Goal: Check status: Check status

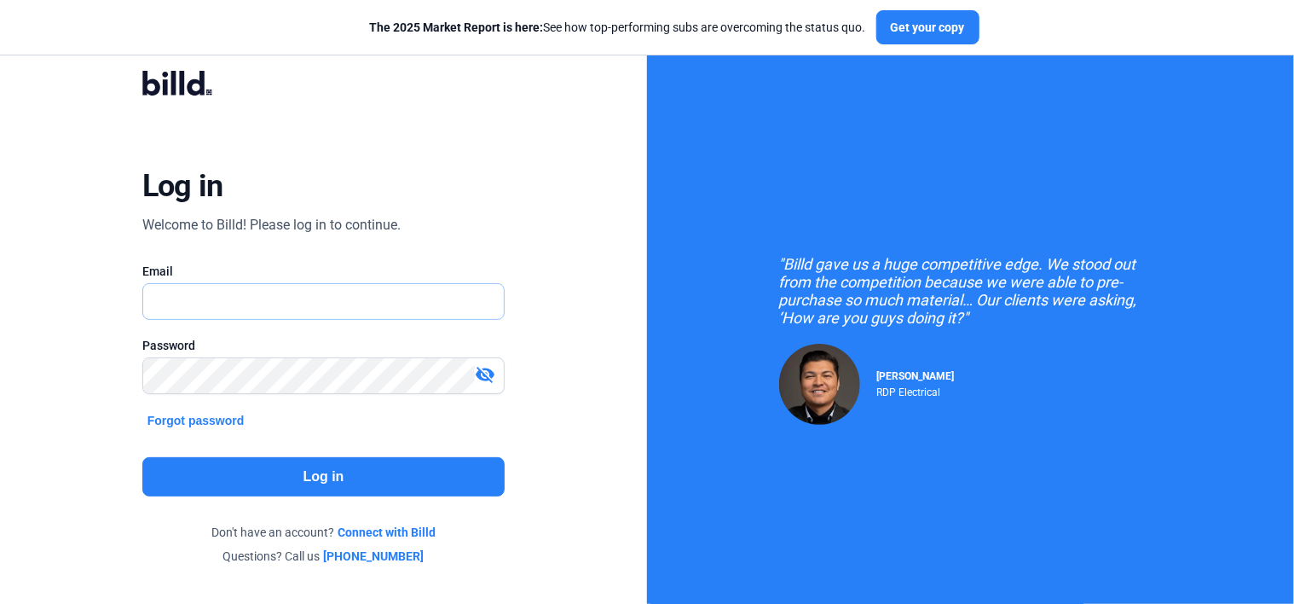
type input "[PERSON_NAME][EMAIL_ADDRESS][DOMAIN_NAME]"
click at [389, 477] on button "Log in" at bounding box center [323, 476] width 363 height 39
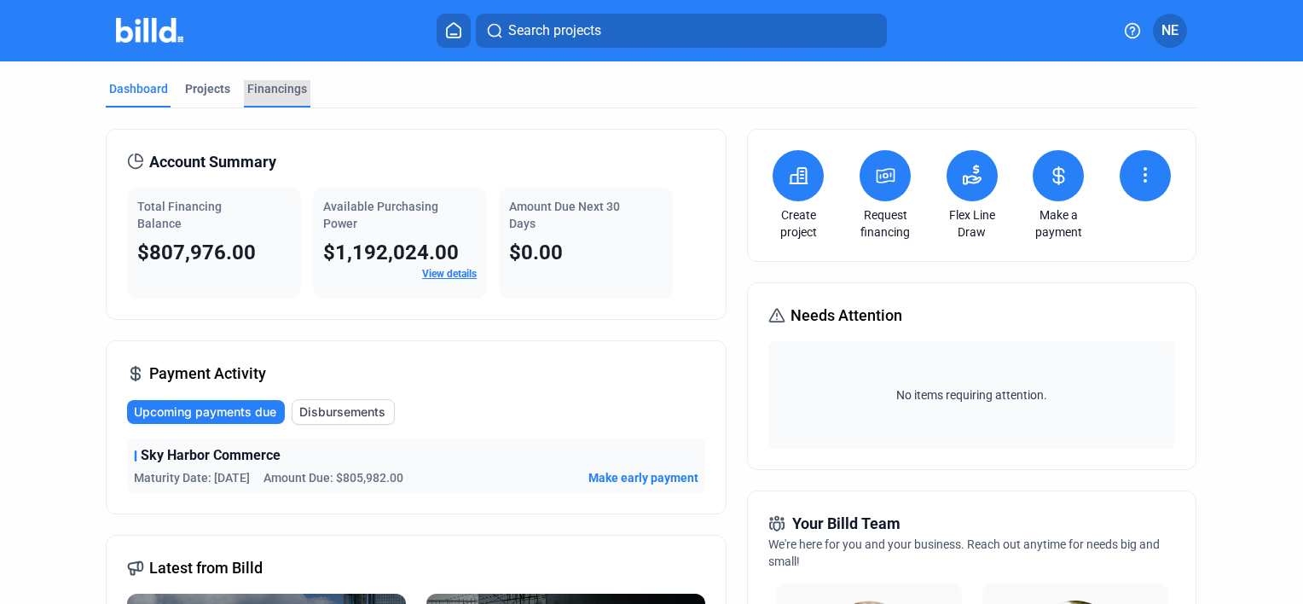
click at [283, 90] on div "Financings" at bounding box center [277, 88] width 60 height 17
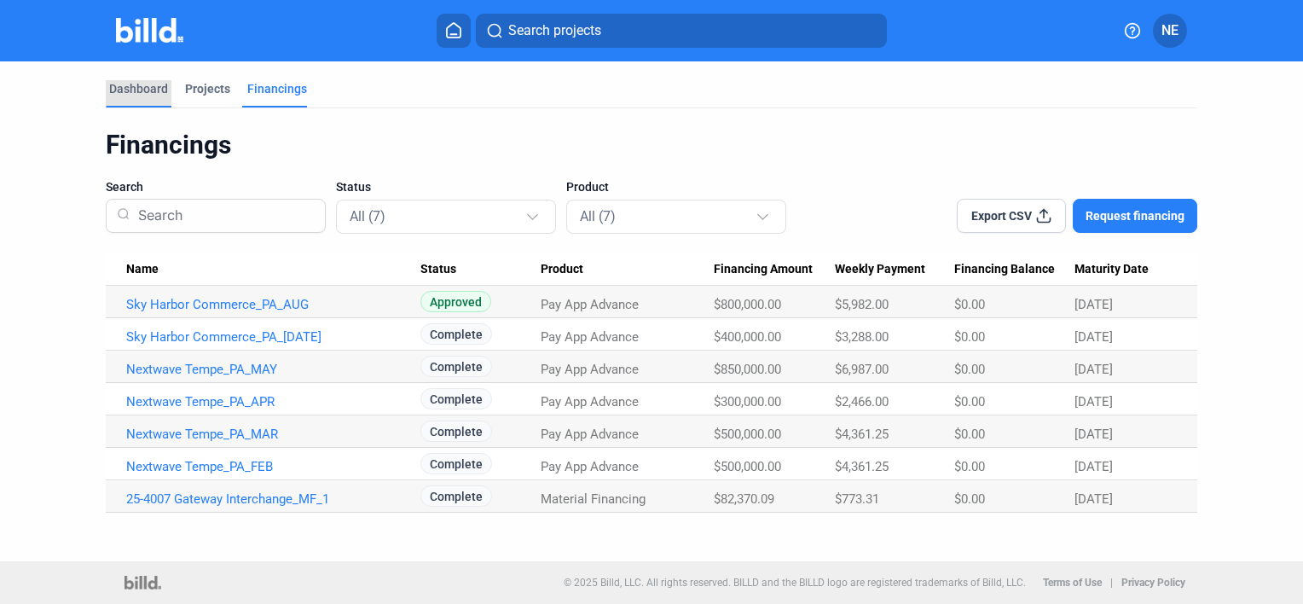
click at [126, 92] on div "Dashboard" at bounding box center [138, 88] width 59 height 17
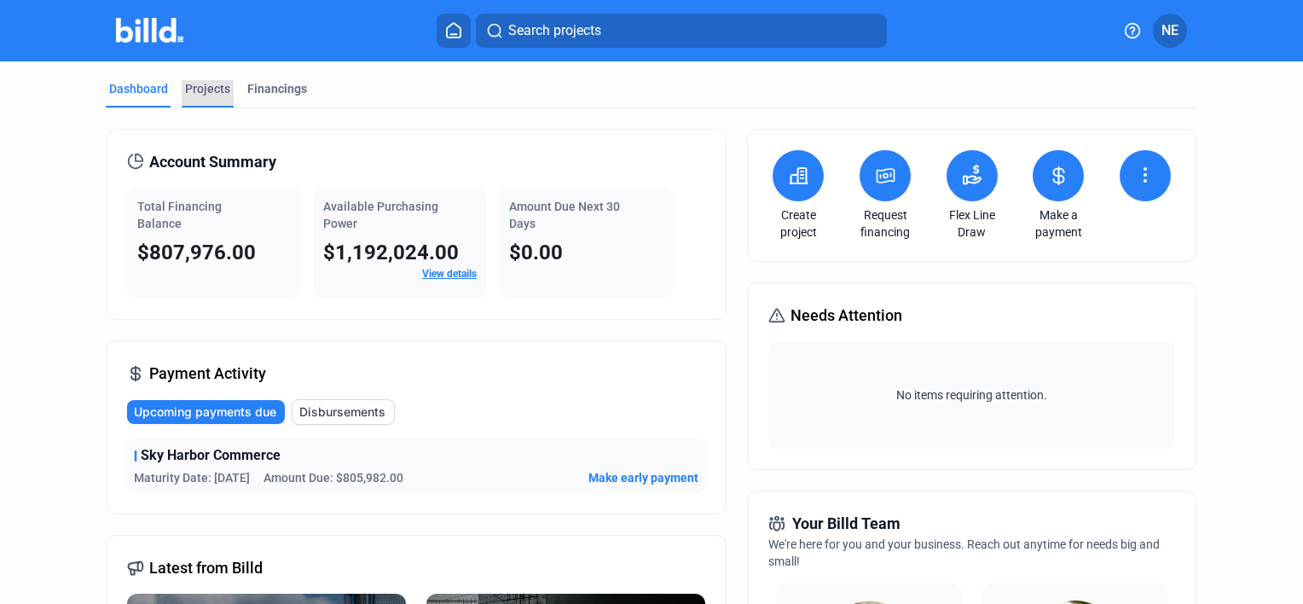
click at [204, 85] on div "Projects" at bounding box center [207, 88] width 45 height 17
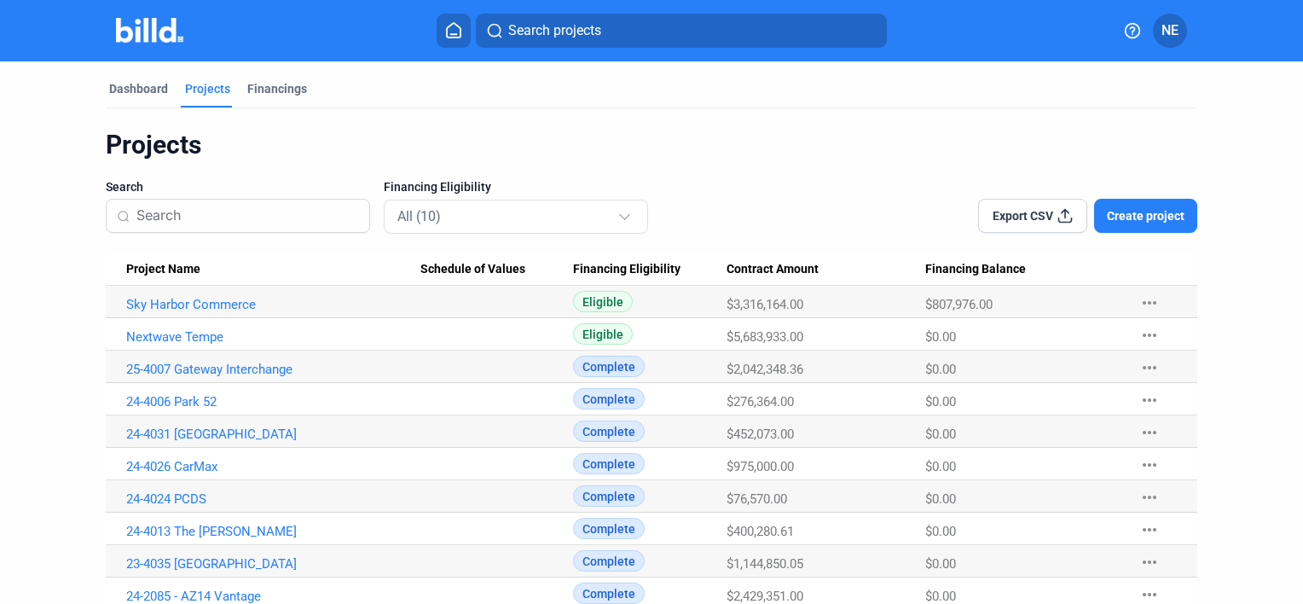
scroll to position [48, 0]
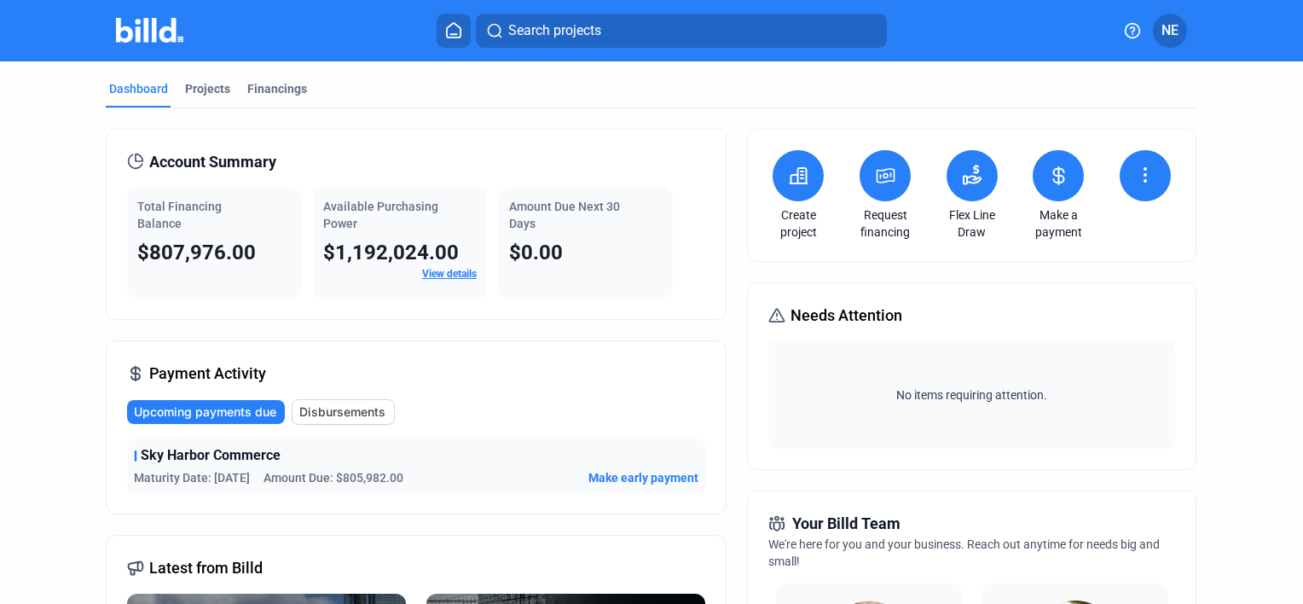
click at [1139, 153] on button at bounding box center [1144, 175] width 51 height 51
click at [1205, 396] on div at bounding box center [651, 302] width 1303 height 604
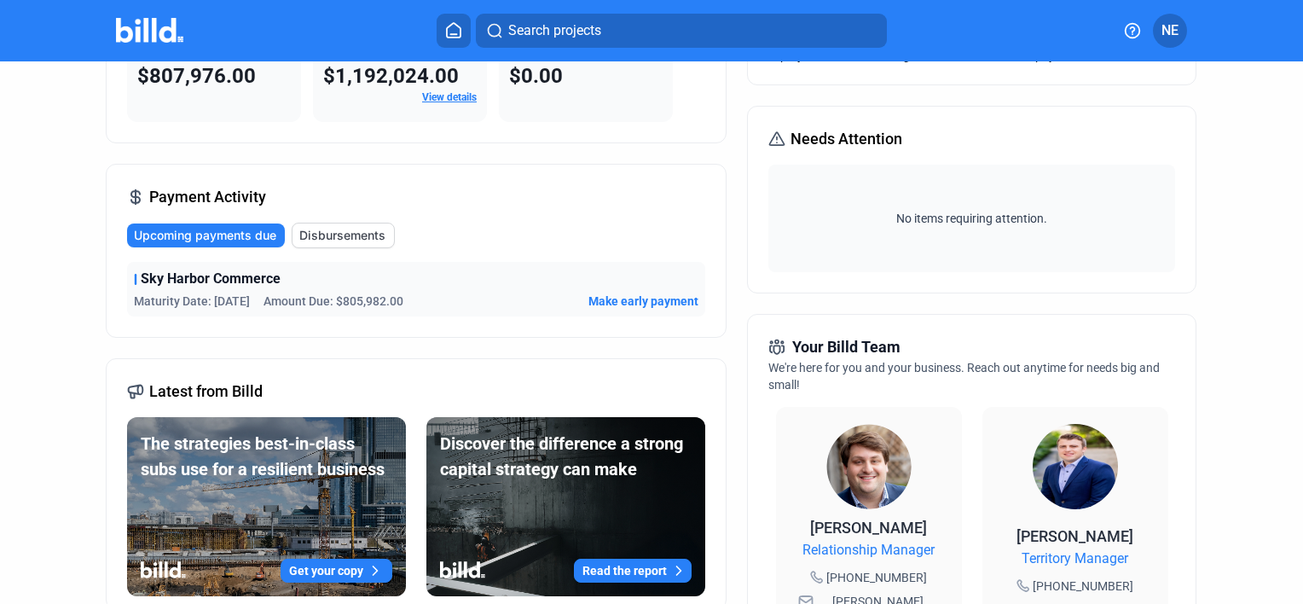
scroll to position [177, 0]
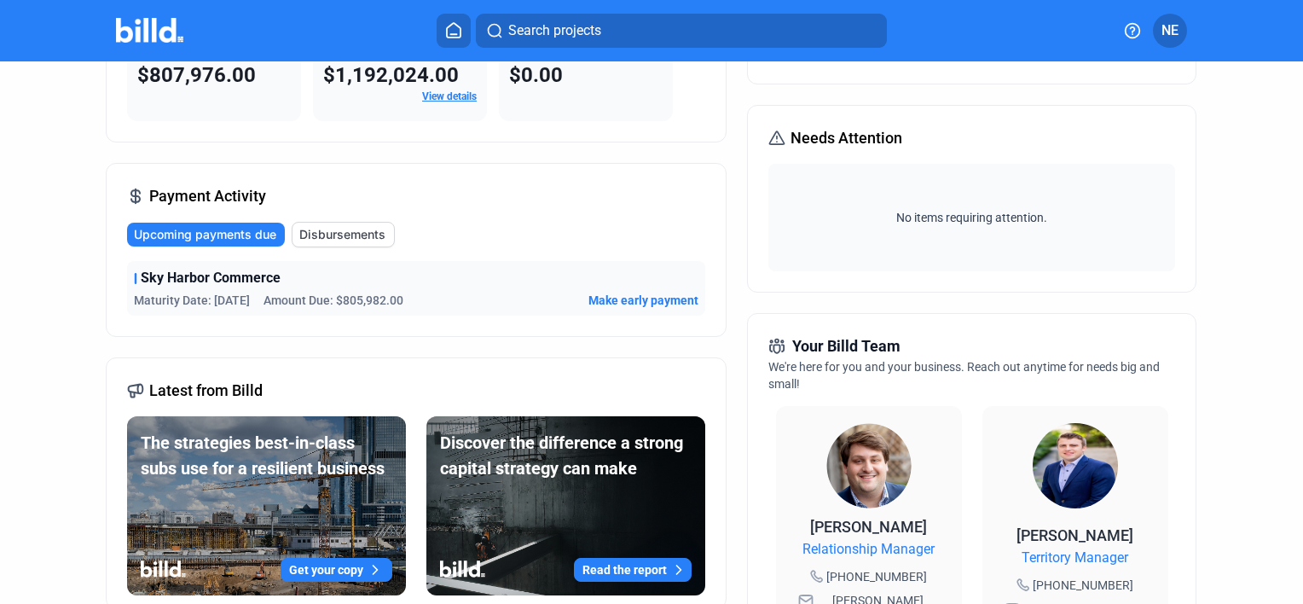
click at [334, 228] on span "Disbursements" at bounding box center [342, 234] width 86 height 17
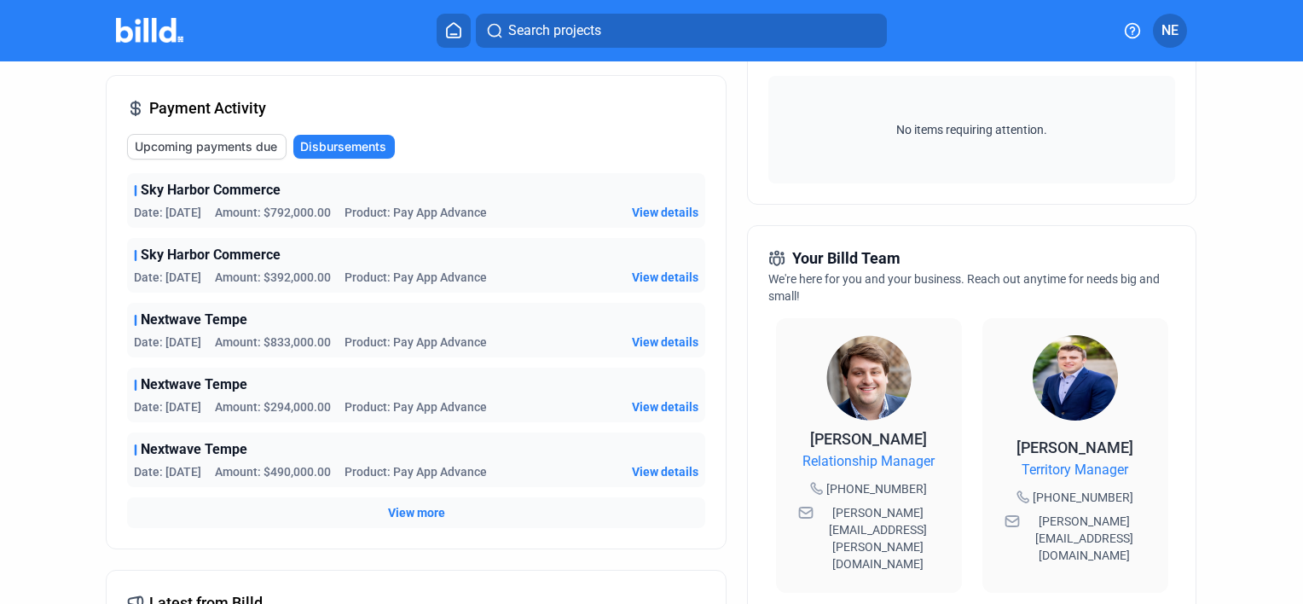
scroll to position [266, 0]
click at [414, 503] on span "View more" at bounding box center [416, 511] width 57 height 17
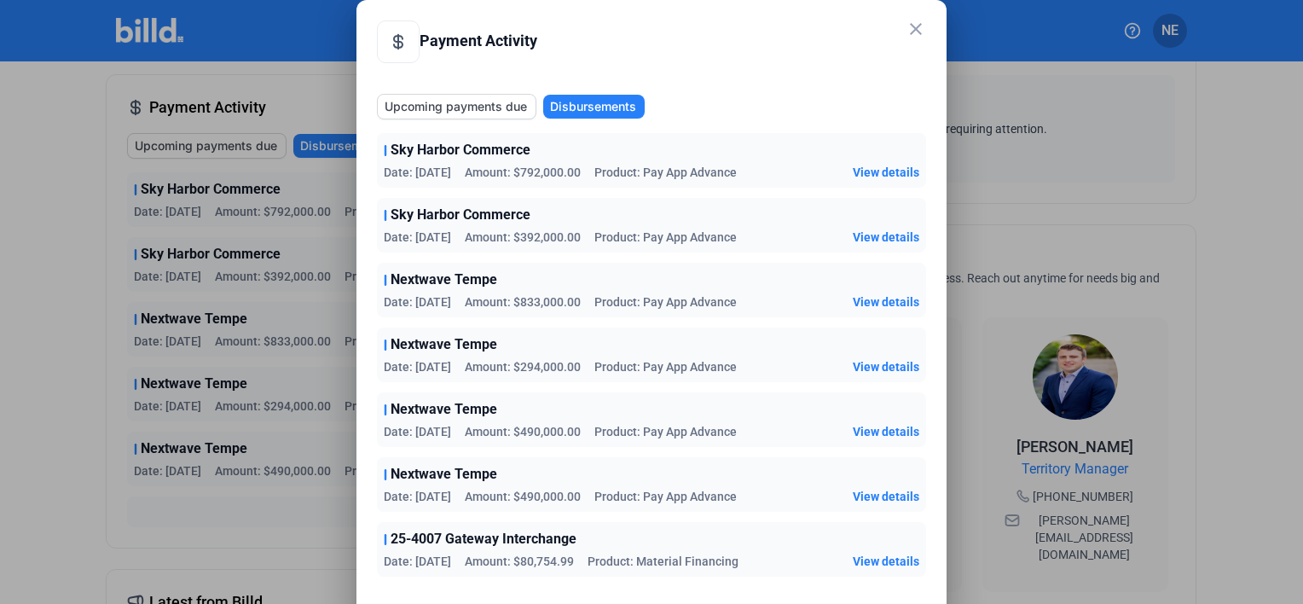
click at [912, 31] on mat-icon "close" at bounding box center [915, 29] width 20 height 20
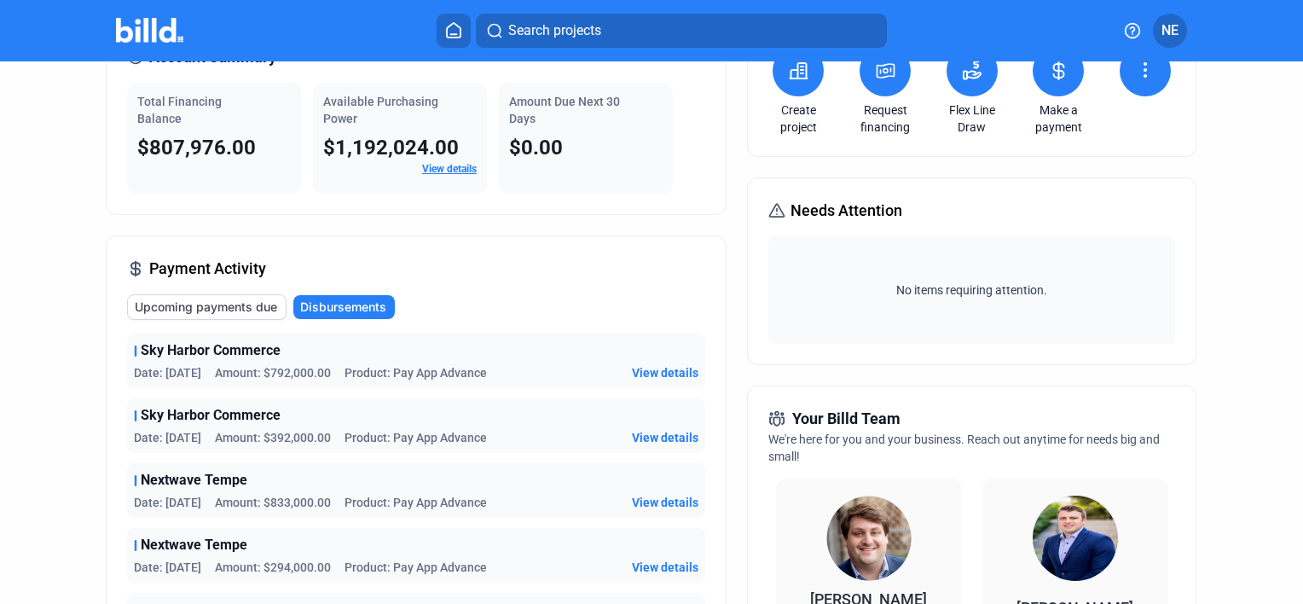
scroll to position [0, 0]
